Goal: Information Seeking & Learning: Understand process/instructions

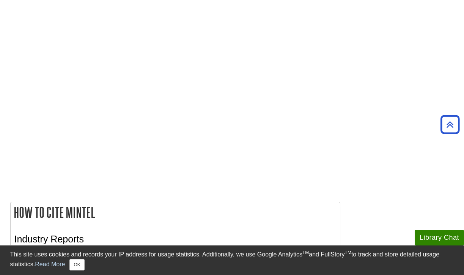
scroll to position [1900, 0]
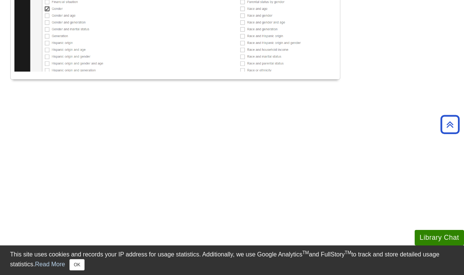
scroll to position [1815, 0]
copy div "[PERSON_NAME] (2019, July). Coffee – [GEOGRAPHIC_DATA] [Industry report]. [GEOG…"
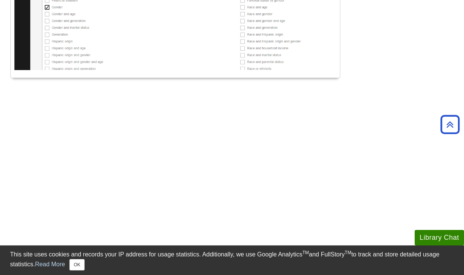
copy div "Analyst’s last name, First initial. (Publication date). Title of report [Indust…"
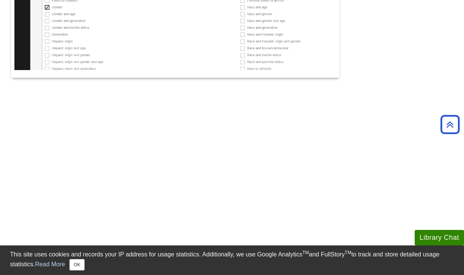
drag, startPoint x: 174, startPoint y: 121, endPoint x: 235, endPoint y: 121, distance: 61.0
copy p "https://www.mintel.com"
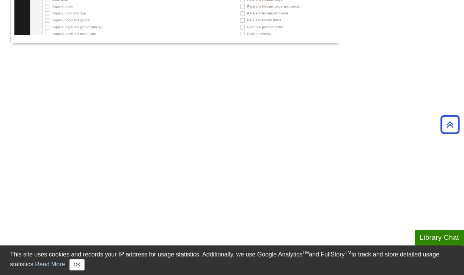
scroll to position [1851, 0]
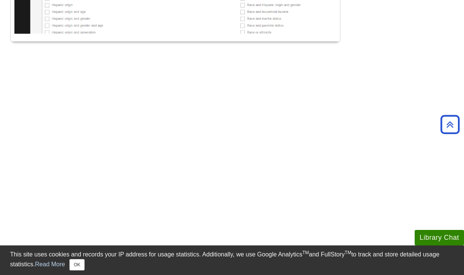
drag, startPoint x: 208, startPoint y: 200, endPoint x: 269, endPoint y: 204, distance: 60.8
copy p "https://www.mintel.com"
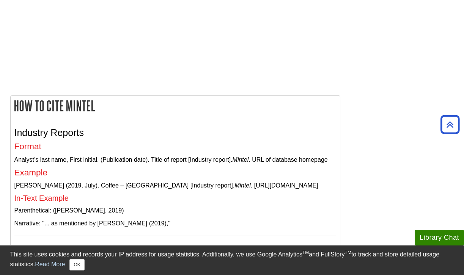
scroll to position [2016, 0]
